Goal: Find specific page/section: Find specific page/section

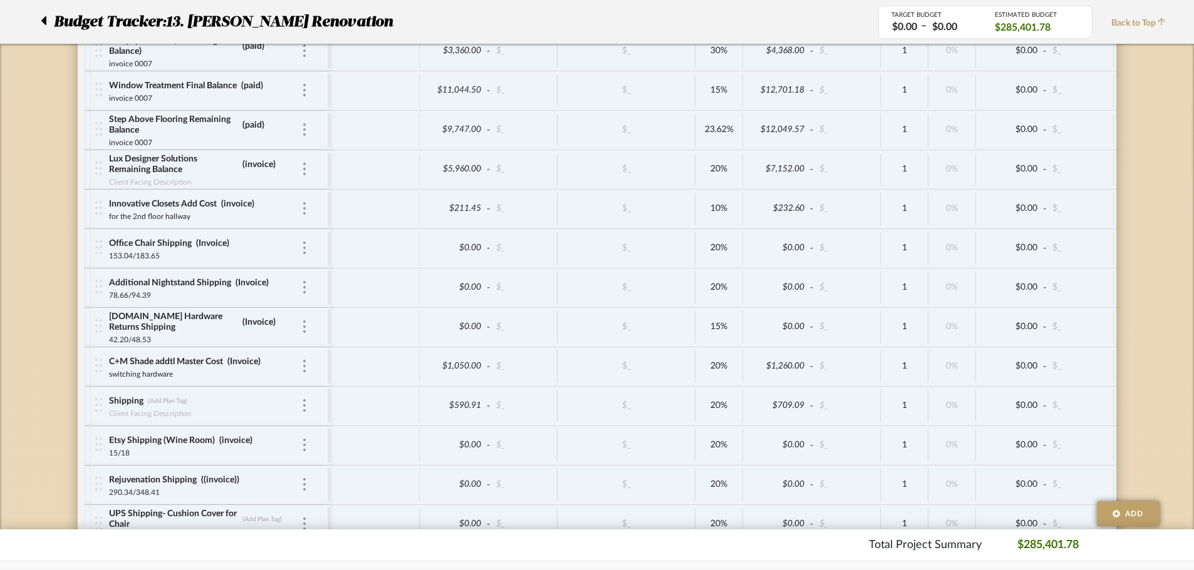
scroll to position [10671, 0]
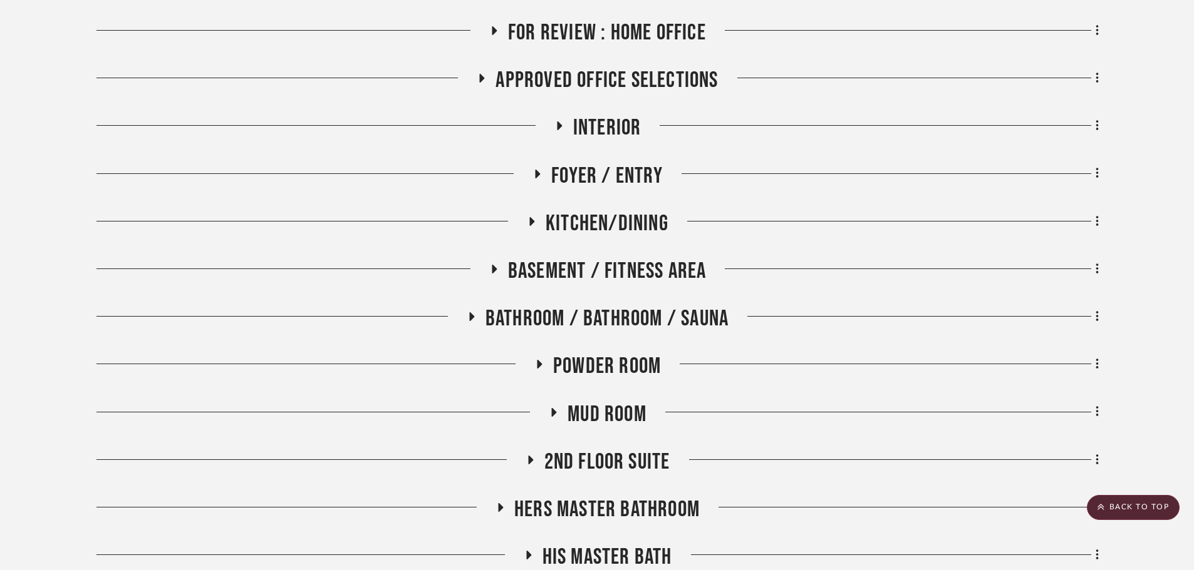
scroll to position [877, 0]
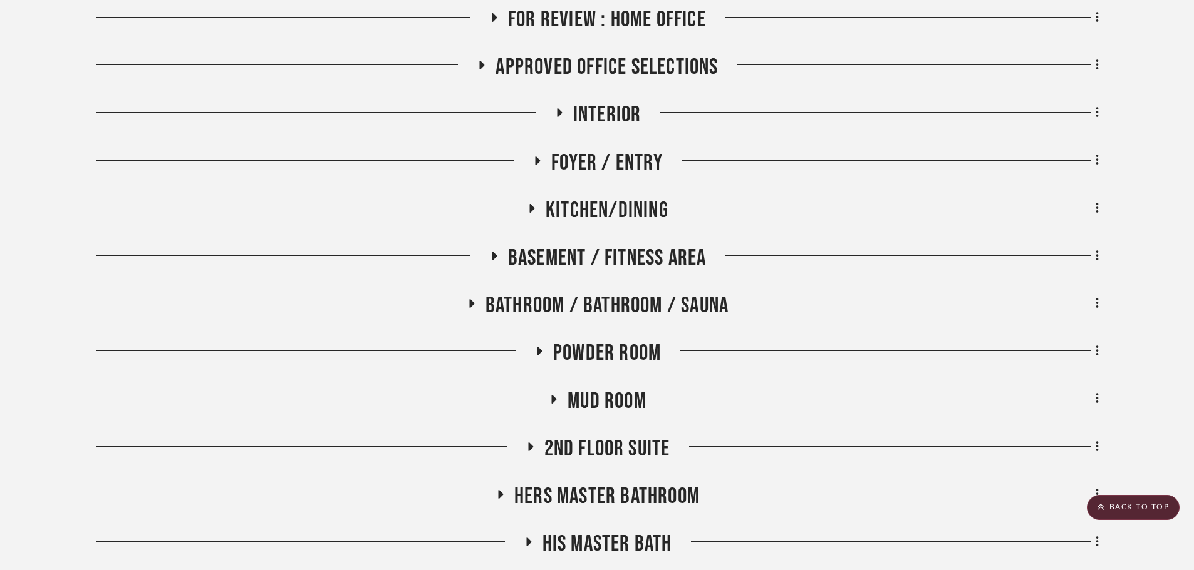
click at [609, 436] on span "2nd Floor Suite" at bounding box center [607, 449] width 126 height 27
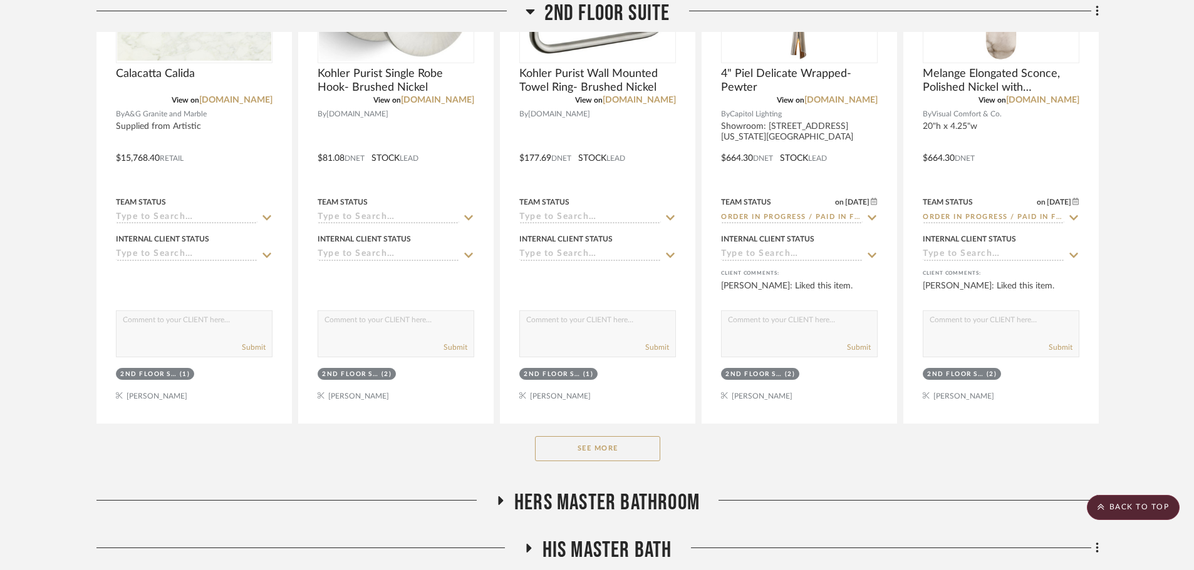
scroll to position [1565, 0]
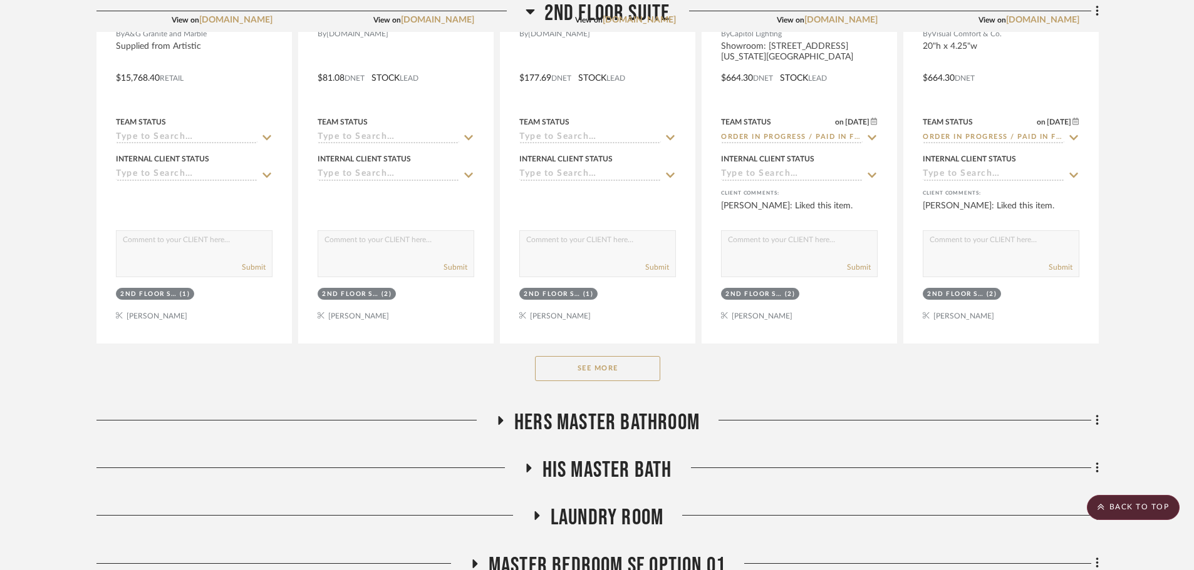
click at [644, 356] on button "See More" at bounding box center [597, 368] width 125 height 25
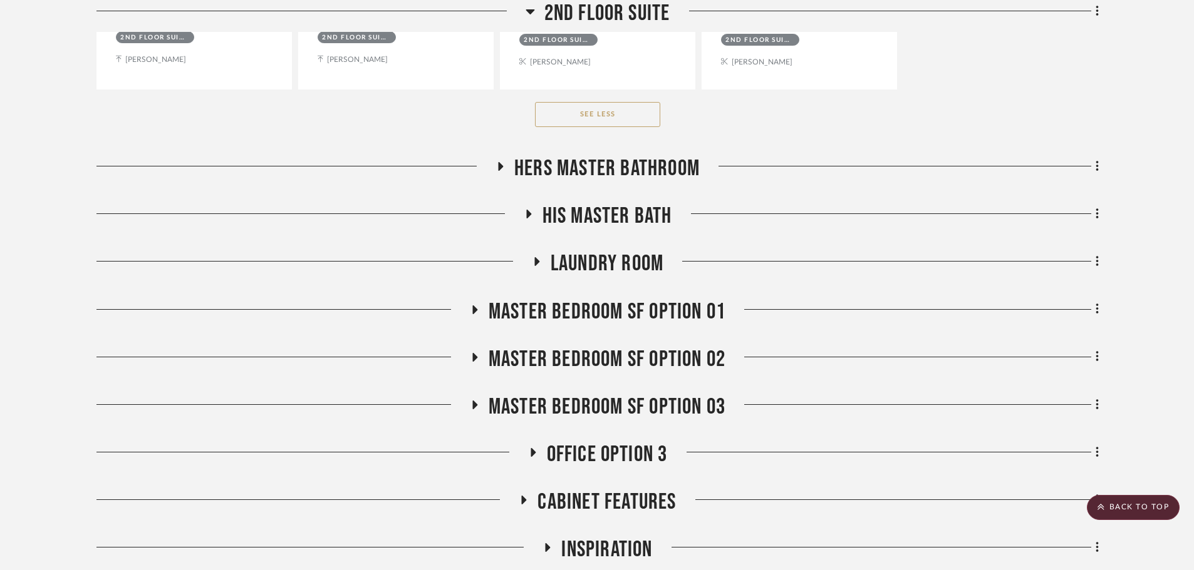
scroll to position [2943, 0]
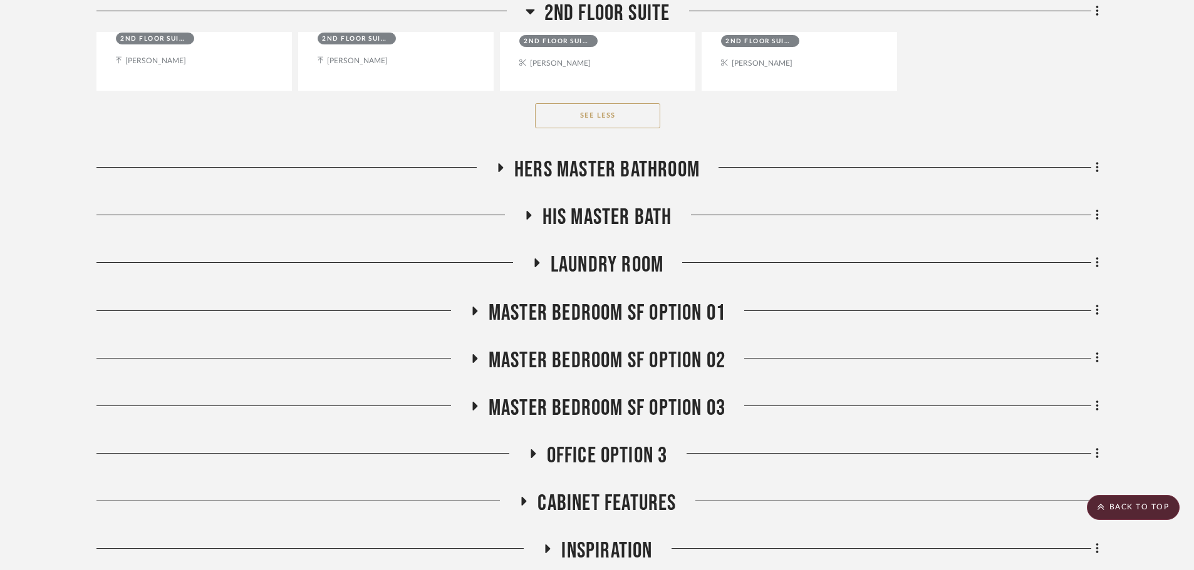
click at [615, 204] on span "His Master Bath" at bounding box center [607, 217] width 130 height 27
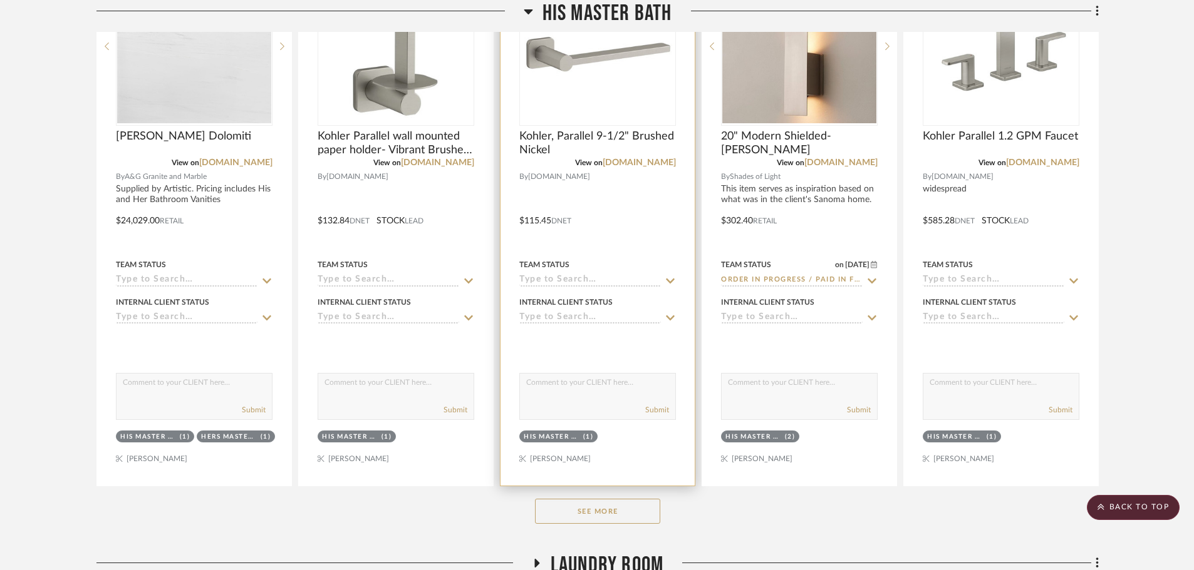
scroll to position [3256, 0]
click at [648, 202] on div at bounding box center [597, 213] width 194 height 548
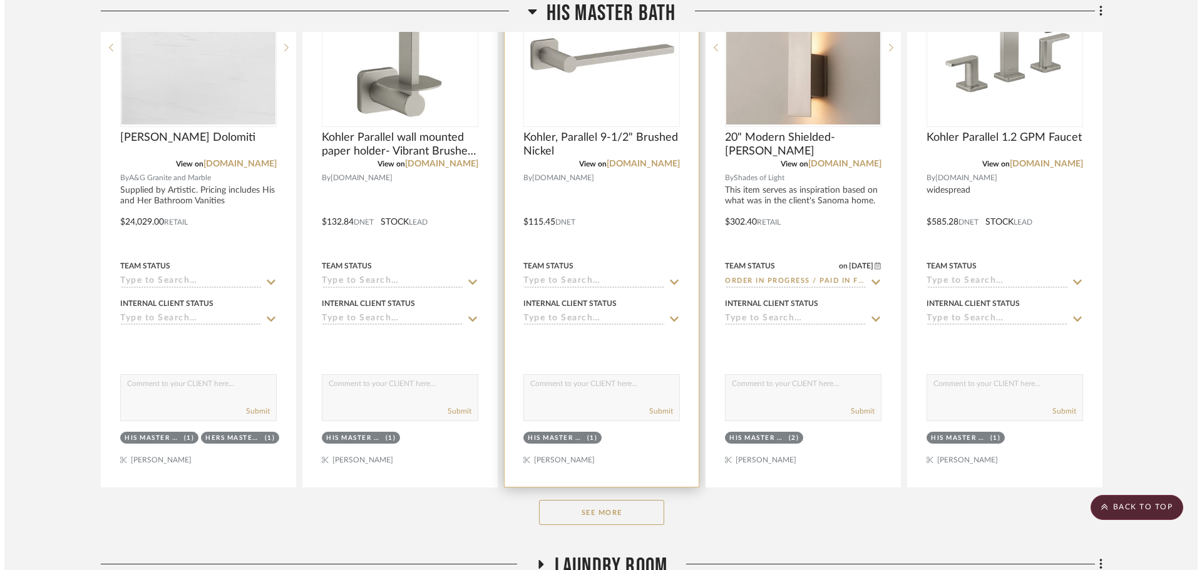
scroll to position [0, 0]
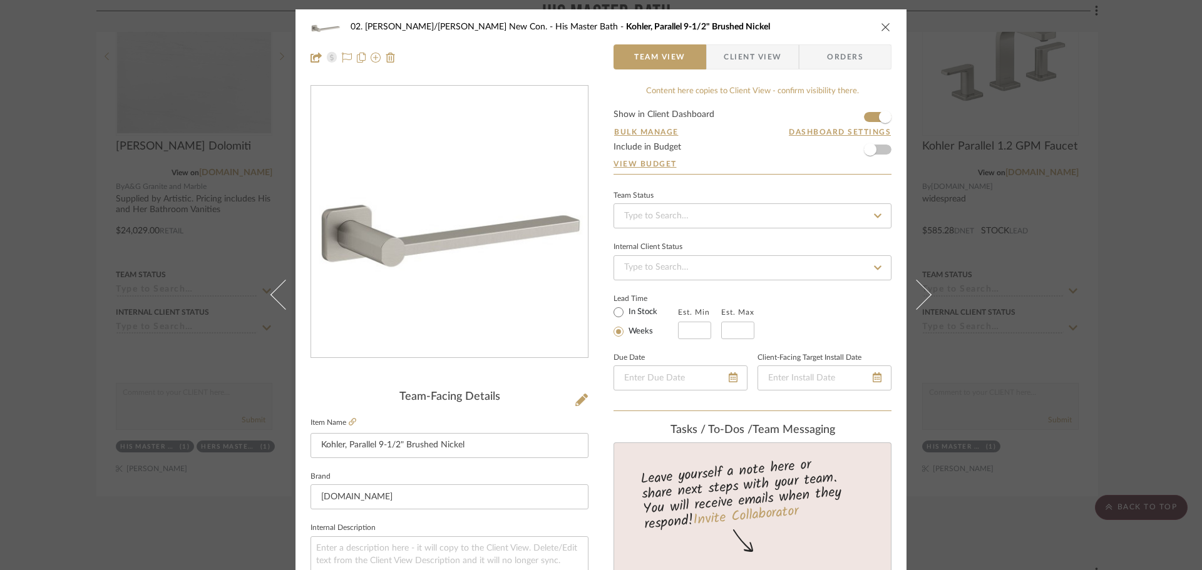
drag, startPoint x: 659, startPoint y: 214, endPoint x: 63, endPoint y: 241, distance: 596.8
click at [63, 241] on div "02. Mazzarelli/Rothstein New Con. His Master Bath Kohler, Parallel 9-1/2" Brush…" at bounding box center [601, 285] width 1202 height 570
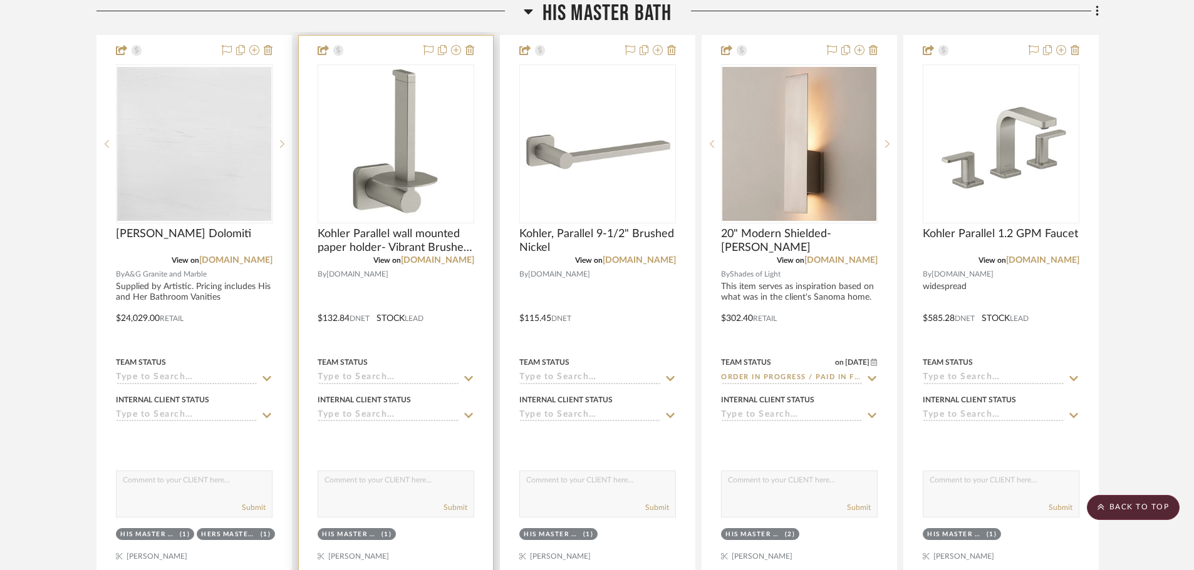
scroll to position [2872, 0]
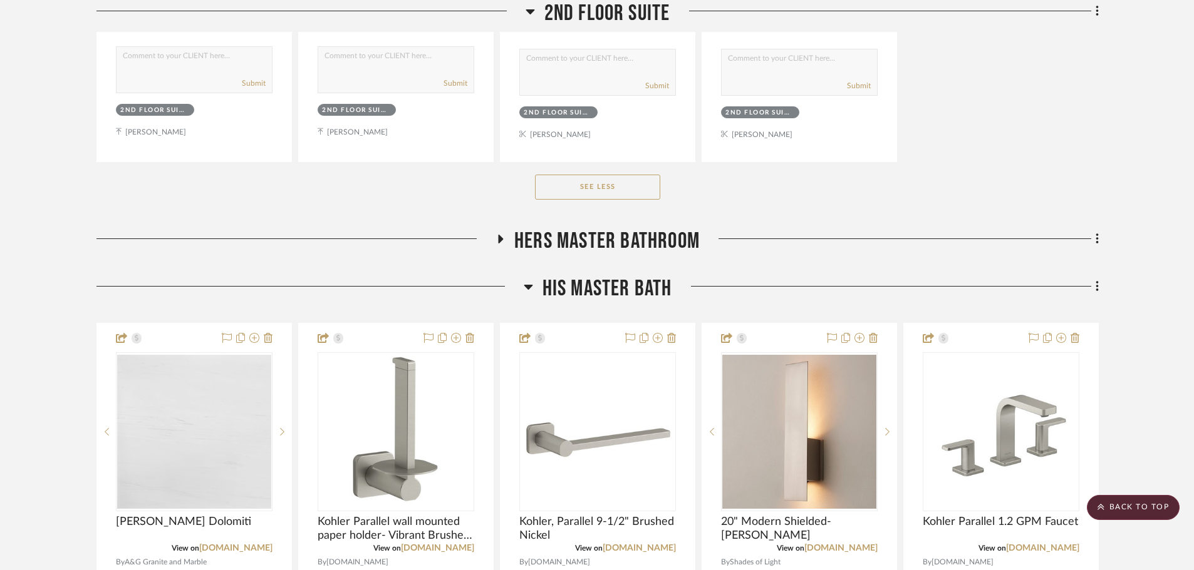
click at [622, 228] on span "Hers Master Bathroom" at bounding box center [606, 241] width 185 height 27
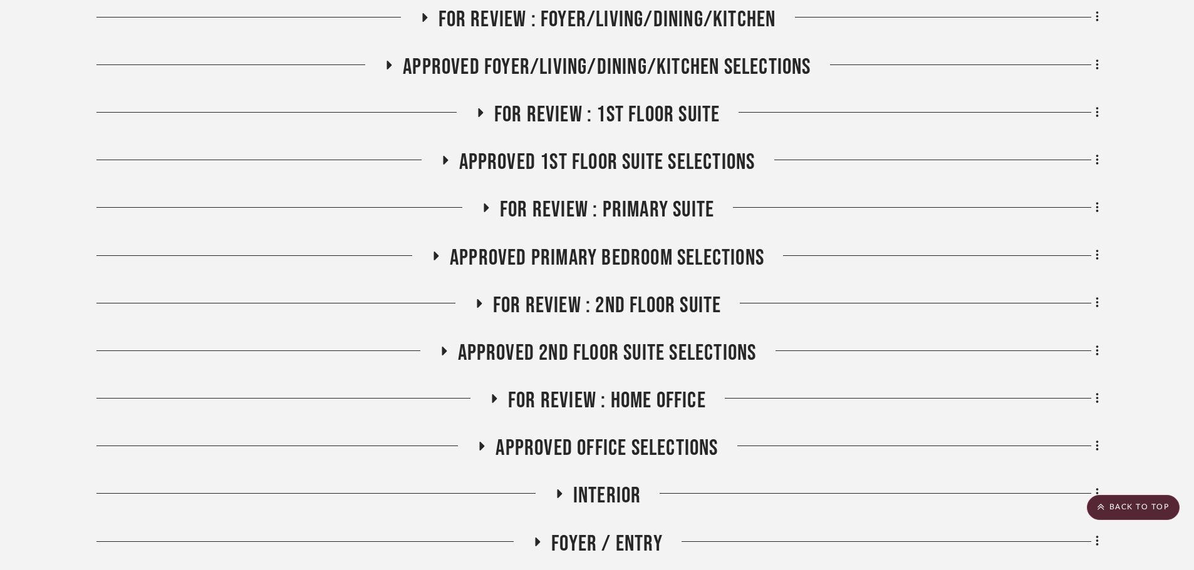
scroll to position [492, 0]
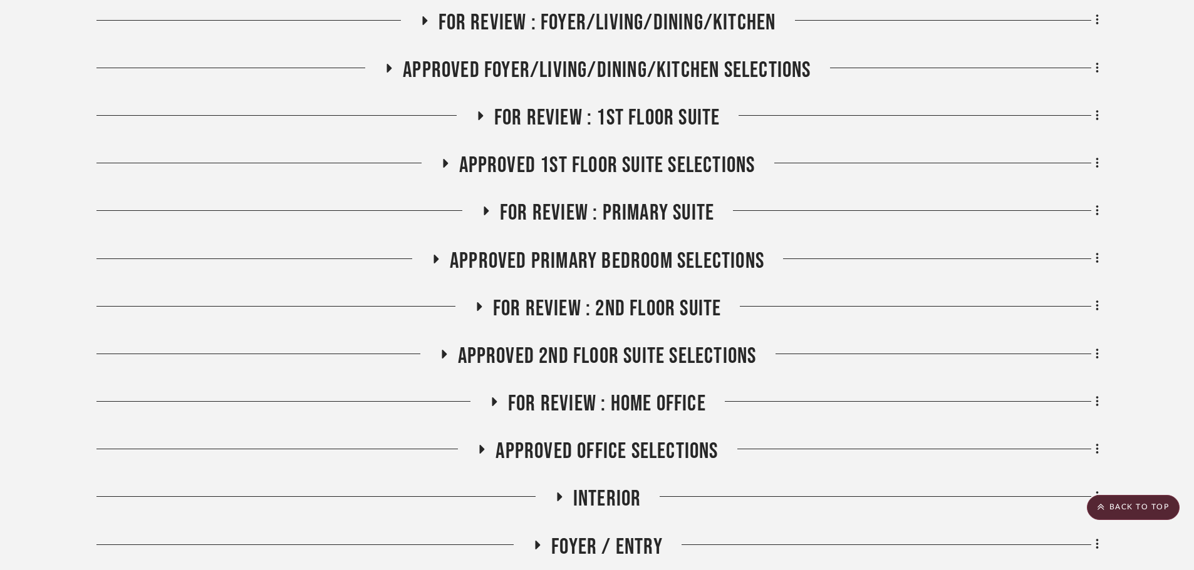
click at [612, 152] on span "Approved 1st Floor Suite Selections" at bounding box center [607, 165] width 296 height 27
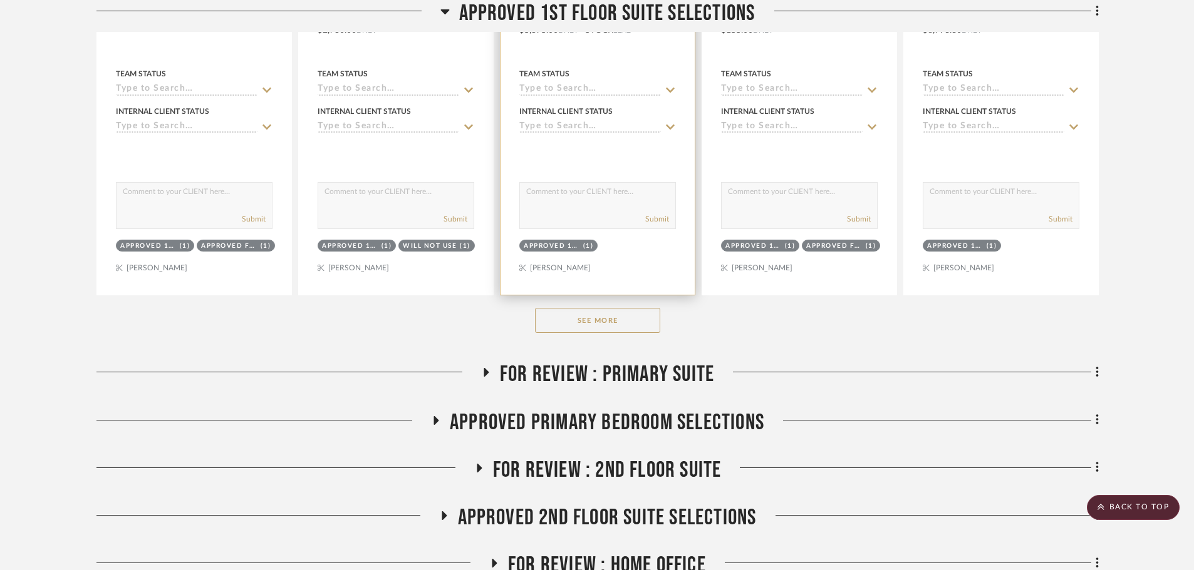
scroll to position [993, 0]
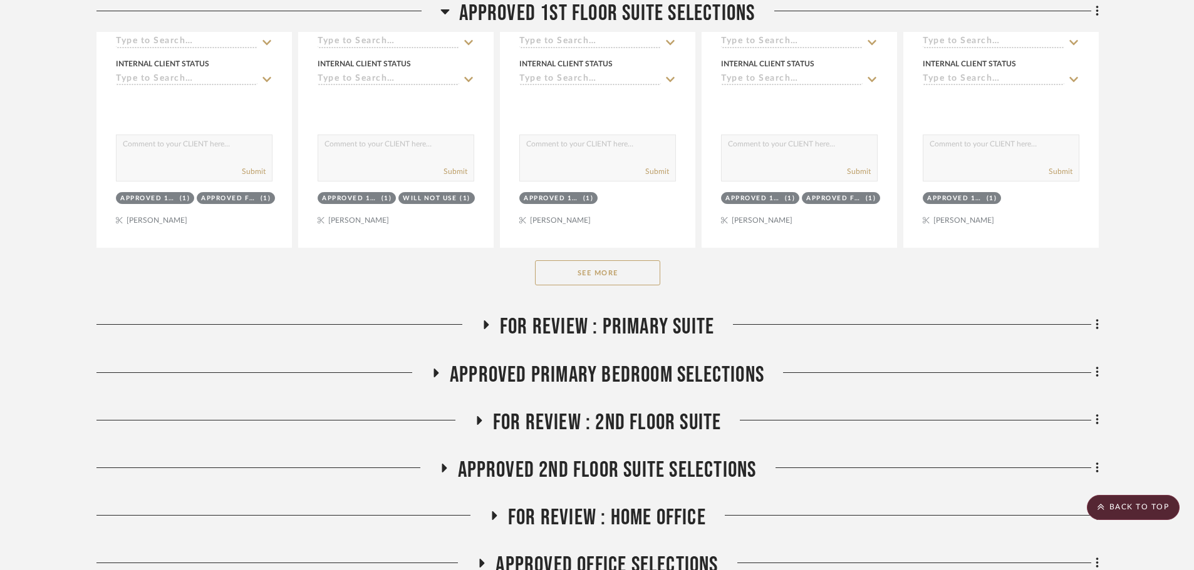
click at [621, 260] on button "See More" at bounding box center [597, 272] width 125 height 25
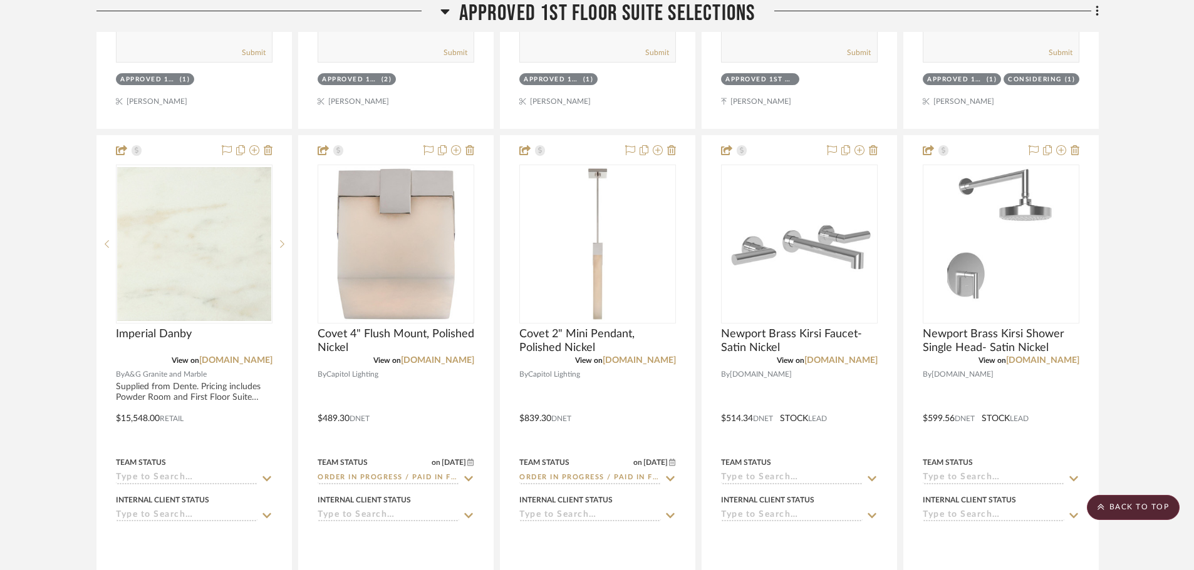
scroll to position [1682, 0]
